Goal: Task Accomplishment & Management: Manage account settings

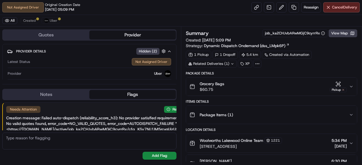
scroll to position [26, 0]
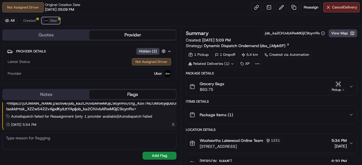
click at [54, 21] on span "Uber" at bounding box center [54, 20] width 8 height 5
click at [35, 19] on button "Created" at bounding box center [30, 20] width 18 height 7
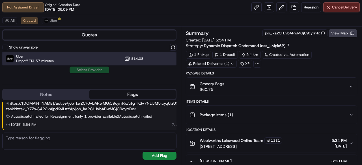
click at [111, 57] on div "Uber Dropoff ETA 57 minutes $14.08" at bounding box center [89, 59] width 174 height 14
click at [57, 21] on button "Uber" at bounding box center [51, 20] width 18 height 7
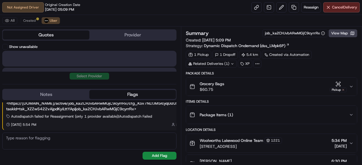
drag, startPoint x: 64, startPoint y: 37, endPoint x: 72, endPoint y: 36, distance: 8.0
click at [64, 37] on button "Quotes" at bounding box center [46, 35] width 87 height 9
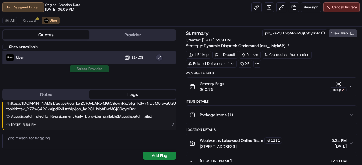
click at [30, 56] on div "Uber $14.08" at bounding box center [89, 58] width 174 height 14
drag, startPoint x: 155, startPoint y: 62, endPoint x: 159, endPoint y: 62, distance: 4.0
click at [159, 62] on div "Uber $14.08" at bounding box center [89, 58] width 174 height 14
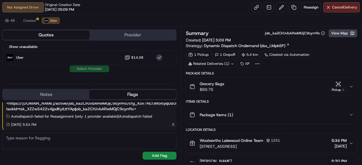
drag, startPoint x: 73, startPoint y: 38, endPoint x: 110, endPoint y: 43, distance: 37.0
click at [76, 40] on div "Quotes Provider" at bounding box center [89, 34] width 174 height 11
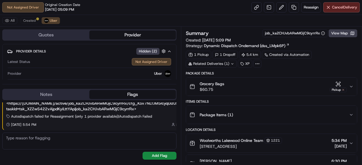
click at [129, 38] on button "Provider" at bounding box center [132, 35] width 87 height 9
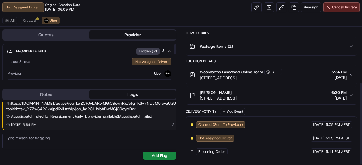
scroll to position [91, 0]
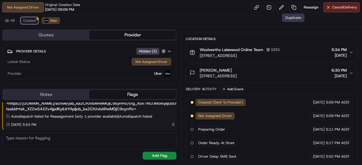
click at [29, 20] on span "Created" at bounding box center [29, 20] width 12 height 5
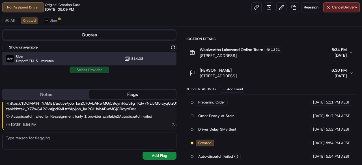
click at [32, 55] on span "Uber" at bounding box center [35, 56] width 38 height 5
click at [28, 56] on span "Uber" at bounding box center [35, 56] width 38 height 5
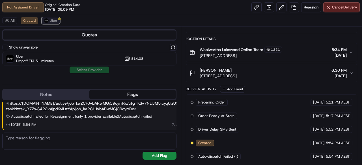
click at [48, 21] on button "Uber" at bounding box center [51, 20] width 18 height 7
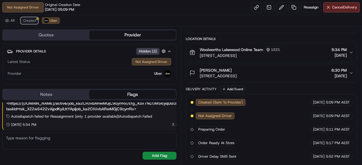
click at [31, 19] on span "Created" at bounding box center [29, 20] width 12 height 5
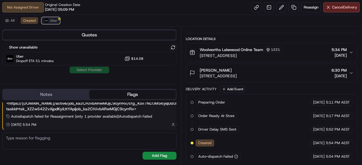
click at [49, 23] on button "Uber" at bounding box center [51, 20] width 18 height 7
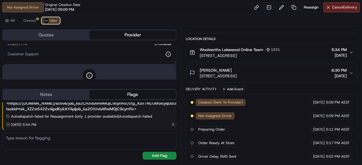
scroll to position [85, 0]
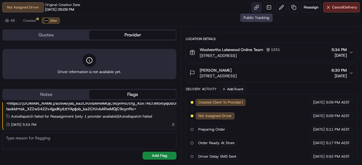
click at [253, 9] on link at bounding box center [256, 7] width 10 height 10
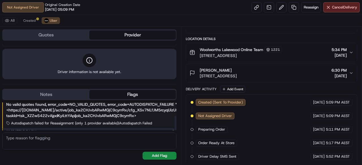
scroll to position [26, 0]
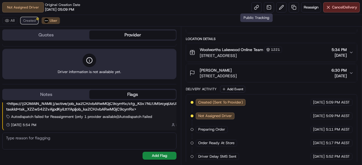
click at [30, 20] on span "Created" at bounding box center [29, 20] width 12 height 5
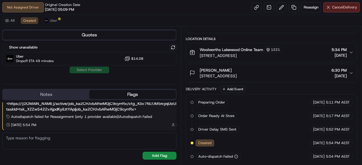
click at [345, 10] on button "Cancel Delivery" at bounding box center [341, 7] width 36 height 10
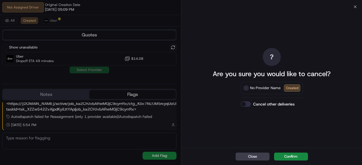
click at [247, 104] on button "Cancel other deliveries" at bounding box center [246, 105] width 10 height 6
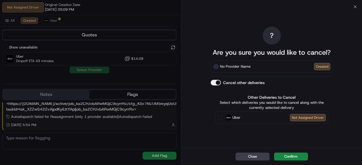
click at [220, 82] on button "Cancel other deliveries" at bounding box center [216, 83] width 10 height 6
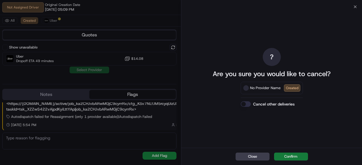
click at [290, 158] on button "Confirm" at bounding box center [291, 157] width 34 height 8
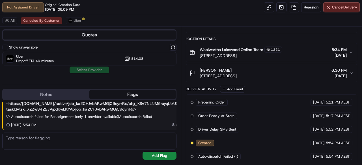
click at [83, 21] on div "All Canceled By Customer Uber" at bounding box center [181, 21] width 362 height 12
click at [77, 20] on span "Uber" at bounding box center [78, 20] width 8 height 5
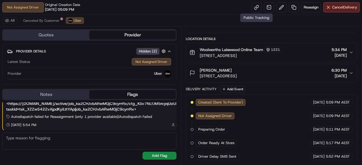
click at [249, 8] on div "Not Assigned Driver Original Creation Date [DATE] 05:09 PM Reassign Cancel Deli…" at bounding box center [181, 7] width 362 height 15
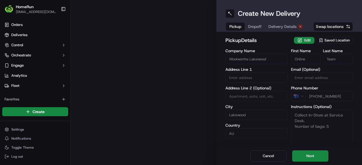
type input "[STREET_ADDRESS]"
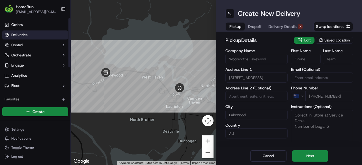
click at [21, 37] on span "Deliveries" at bounding box center [19, 35] width 16 height 5
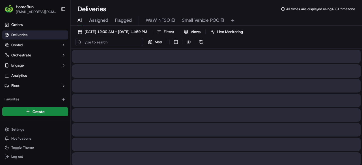
click at [112, 42] on input at bounding box center [109, 42] width 68 height 8
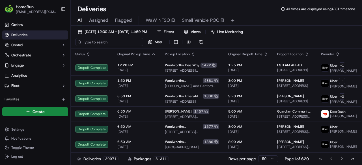
paste input "269867035"
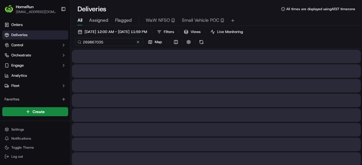
type input "269867035"
